Goal: Navigation & Orientation: Understand site structure

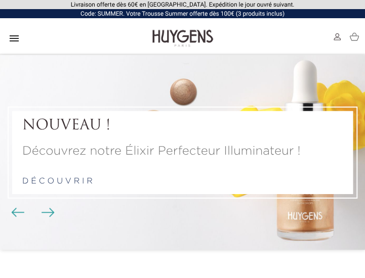
click at [17, 37] on icon "" at bounding box center [14, 38] width 12 height 12
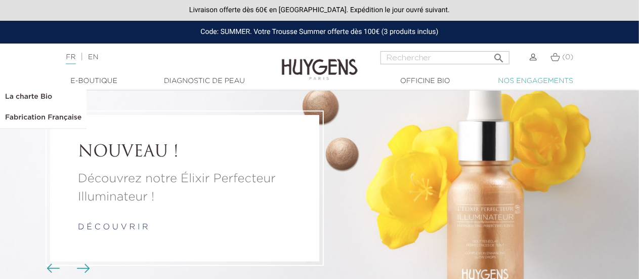
click at [364, 77] on link "  Nos engagements" at bounding box center [535, 81] width 101 height 11
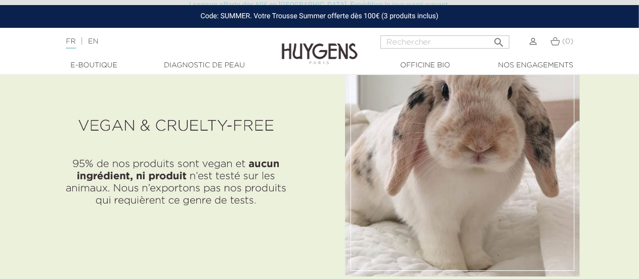
scroll to position [1038, 0]
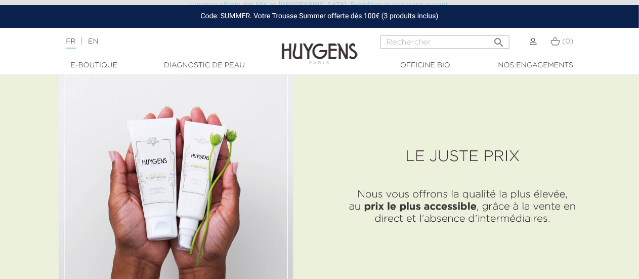
scroll to position [1262, 0]
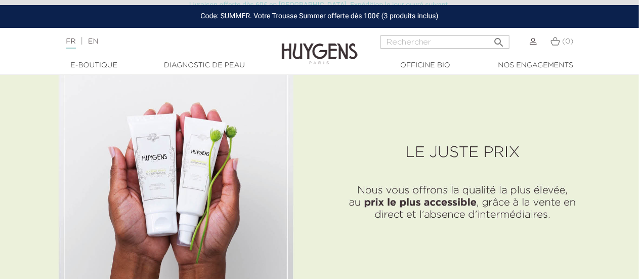
click at [307, 207] on img at bounding box center [319, 233] width 639 height 2237
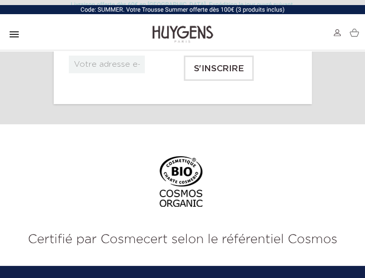
scroll to position [846, 0]
